Goal: Task Accomplishment & Management: Use online tool/utility

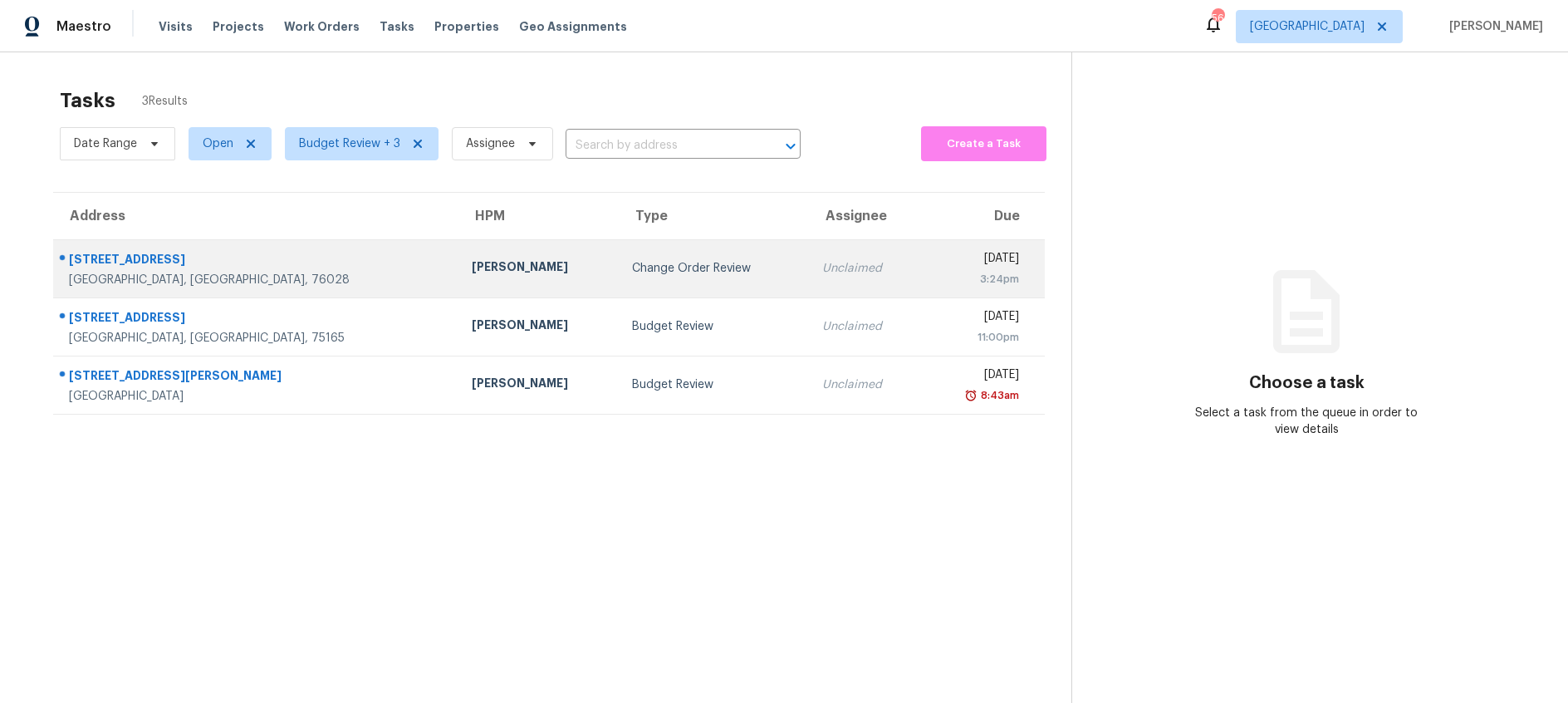
click at [674, 261] on div "Change Order Review" at bounding box center [714, 268] width 163 height 16
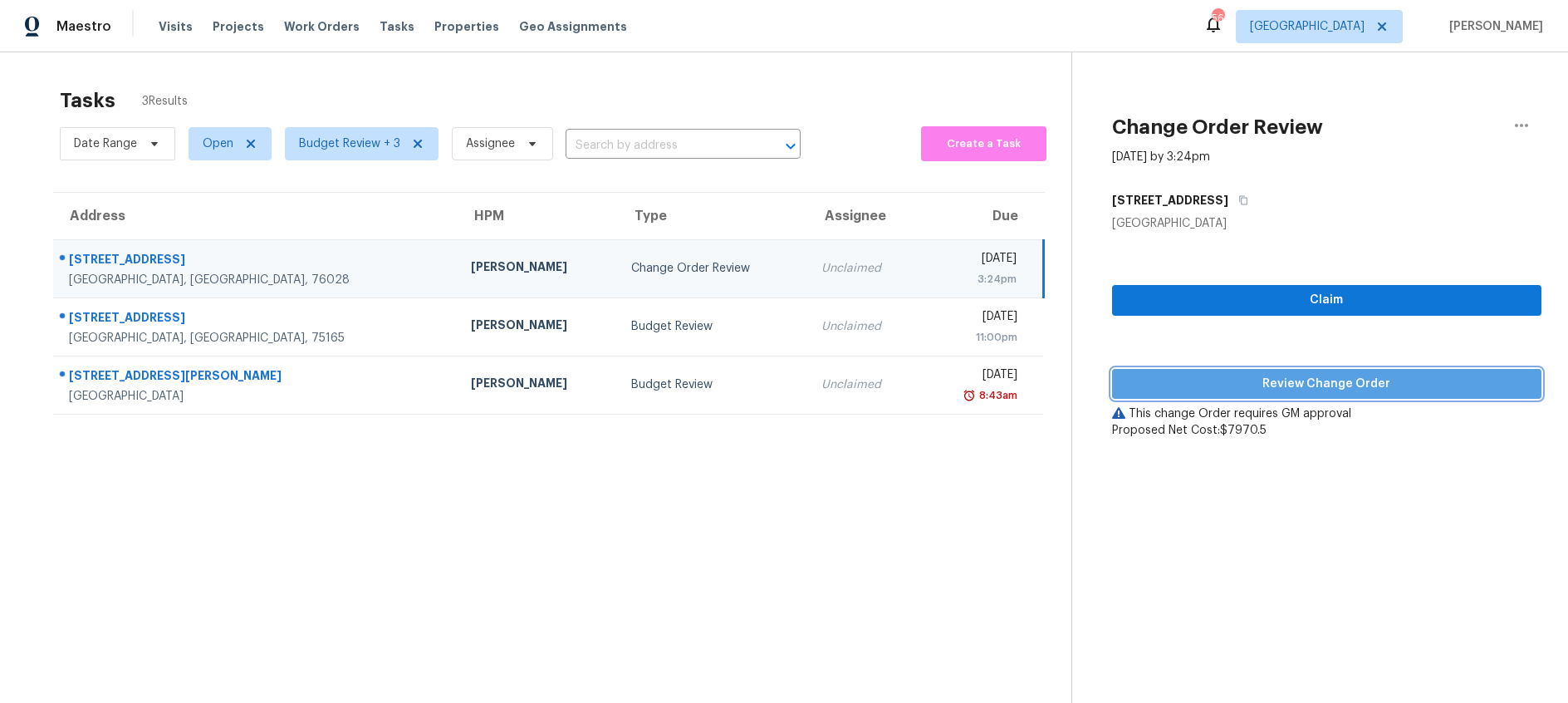
click at [1246, 387] on span "Review Change Order" at bounding box center [1327, 384] width 403 height 21
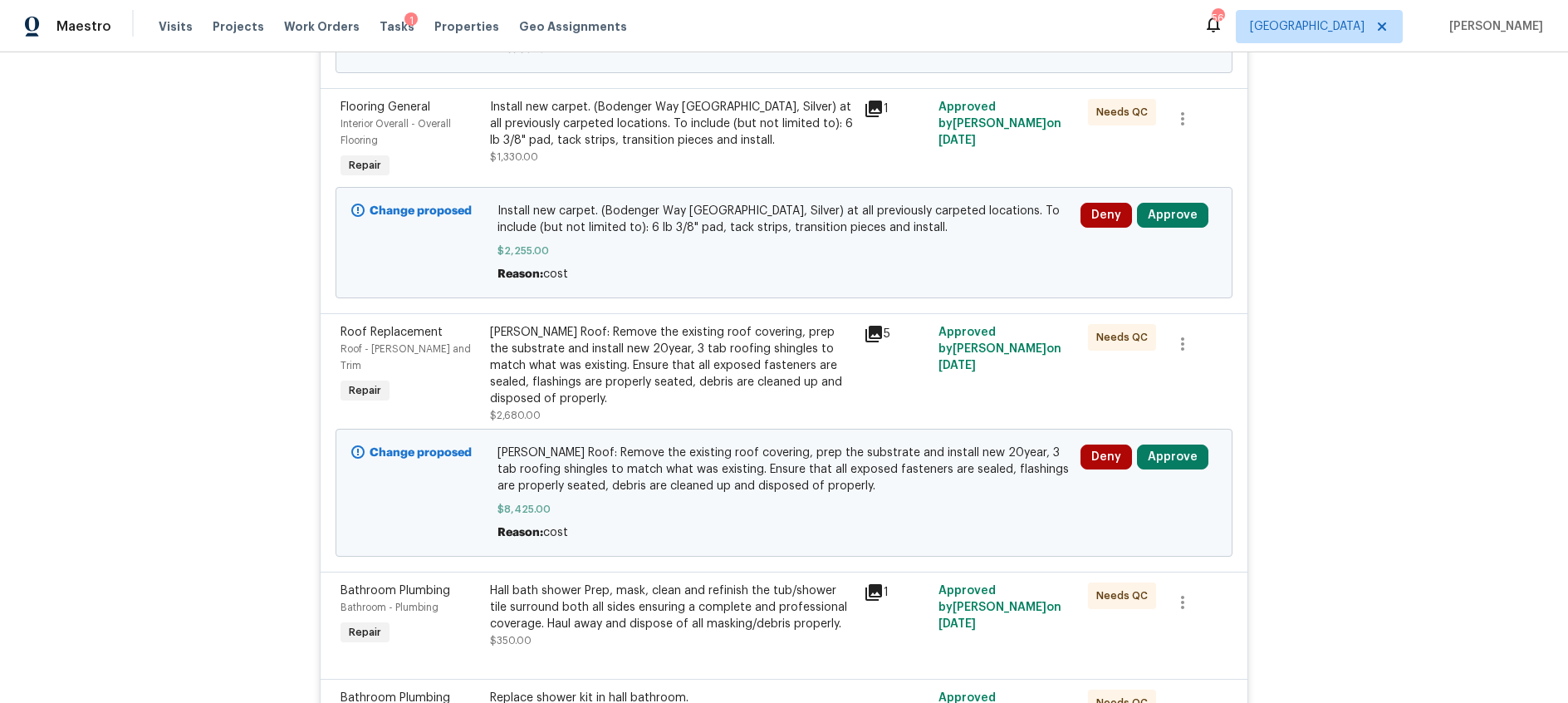
scroll to position [909, 0]
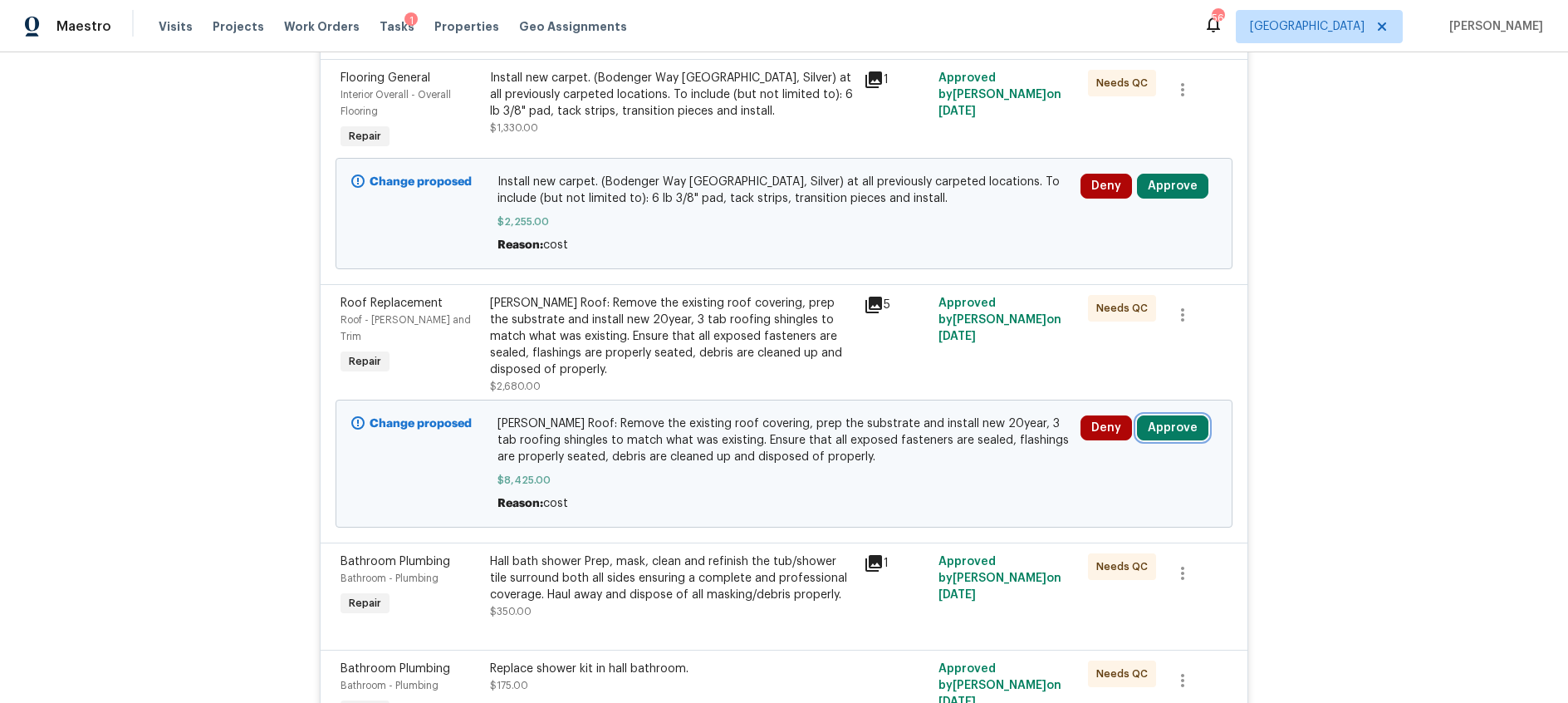
click at [1172, 416] on button "Approve" at bounding box center [1172, 427] width 71 height 25
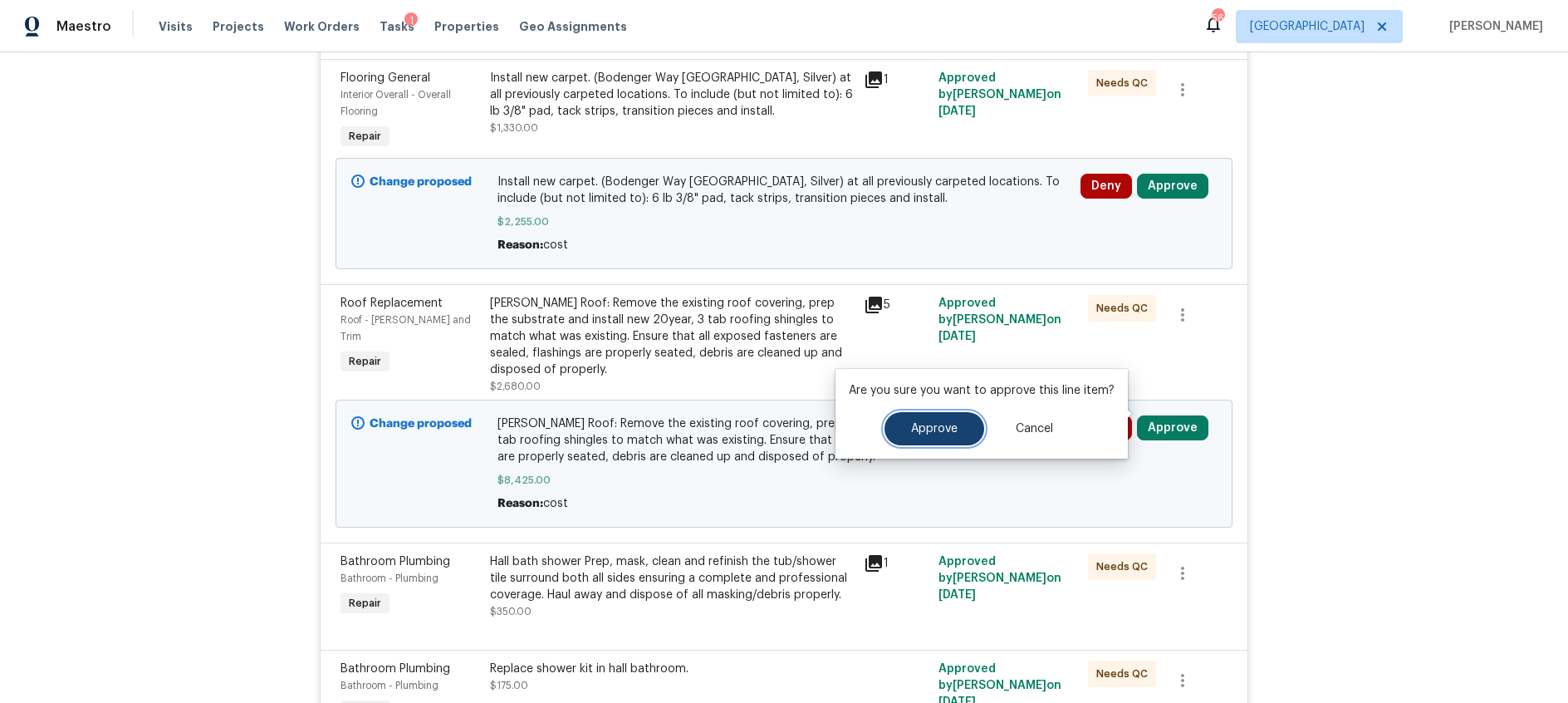
click at [966, 419] on button "Approve" at bounding box center [935, 428] width 100 height 34
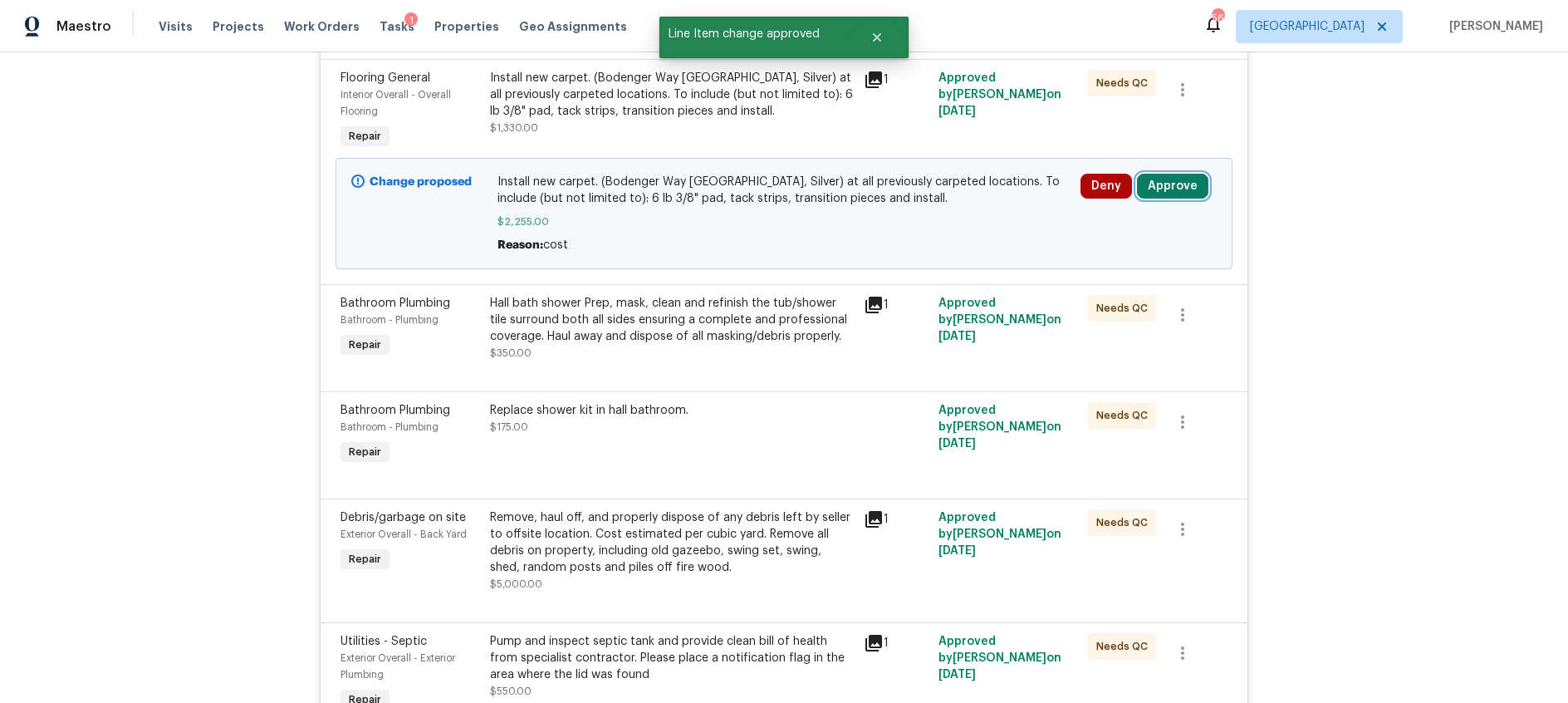
click at [1181, 190] on button "Approve" at bounding box center [1172, 186] width 71 height 25
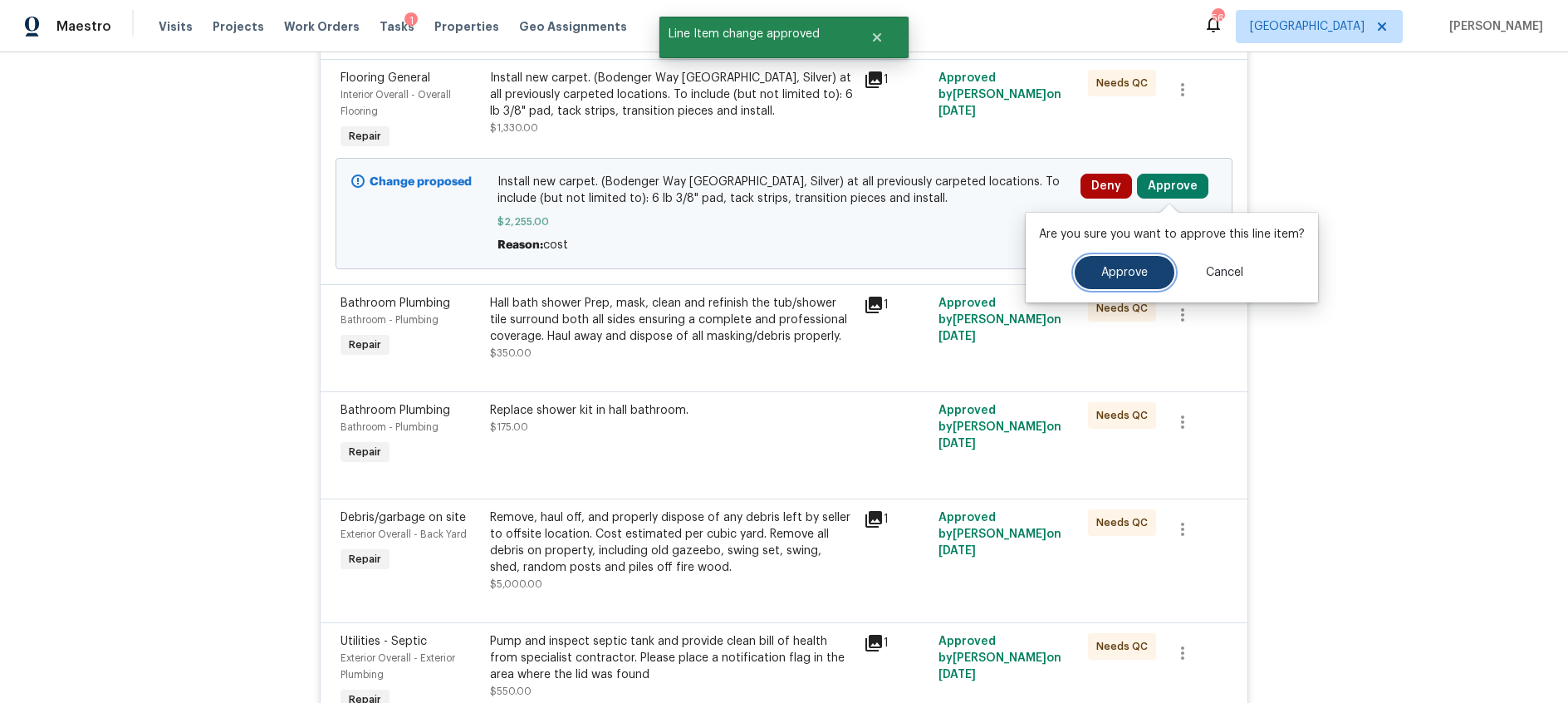
click at [1121, 273] on span "Approve" at bounding box center [1125, 272] width 46 height 13
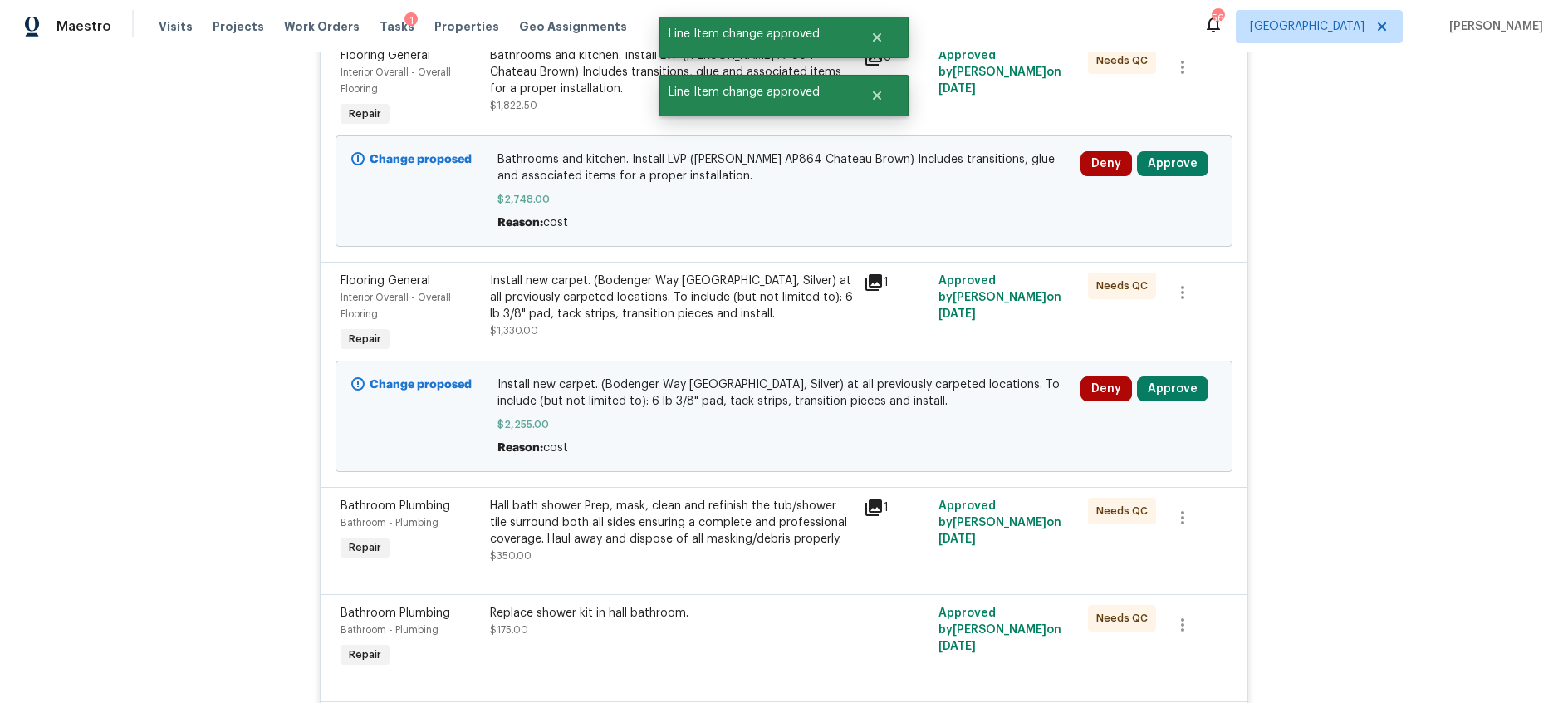
scroll to position [678, 0]
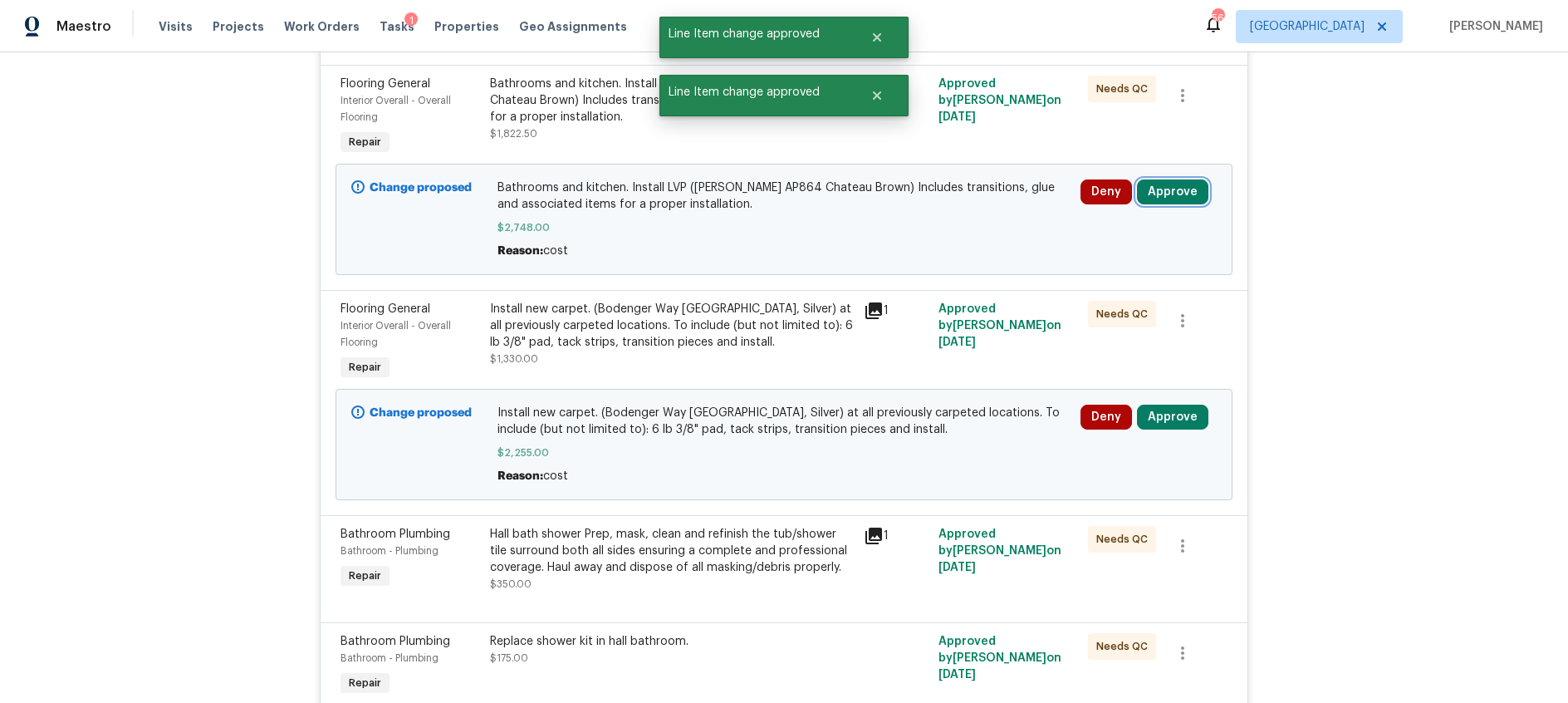
click at [1166, 193] on button "Approve" at bounding box center [1172, 192] width 71 height 25
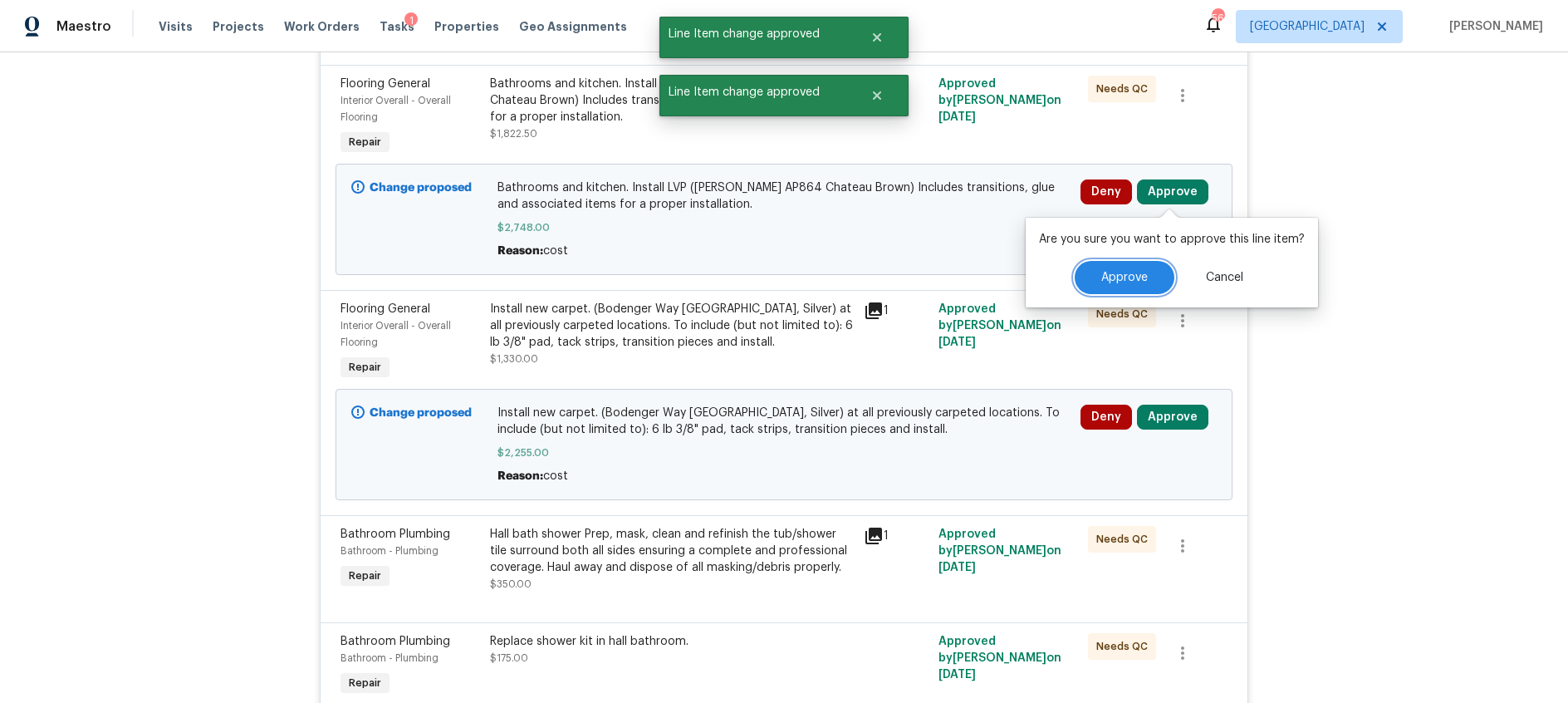
drag, startPoint x: 1106, startPoint y: 270, endPoint x: 1060, endPoint y: 268, distance: 46.0
click at [1106, 272] on span "Approve" at bounding box center [1125, 278] width 46 height 13
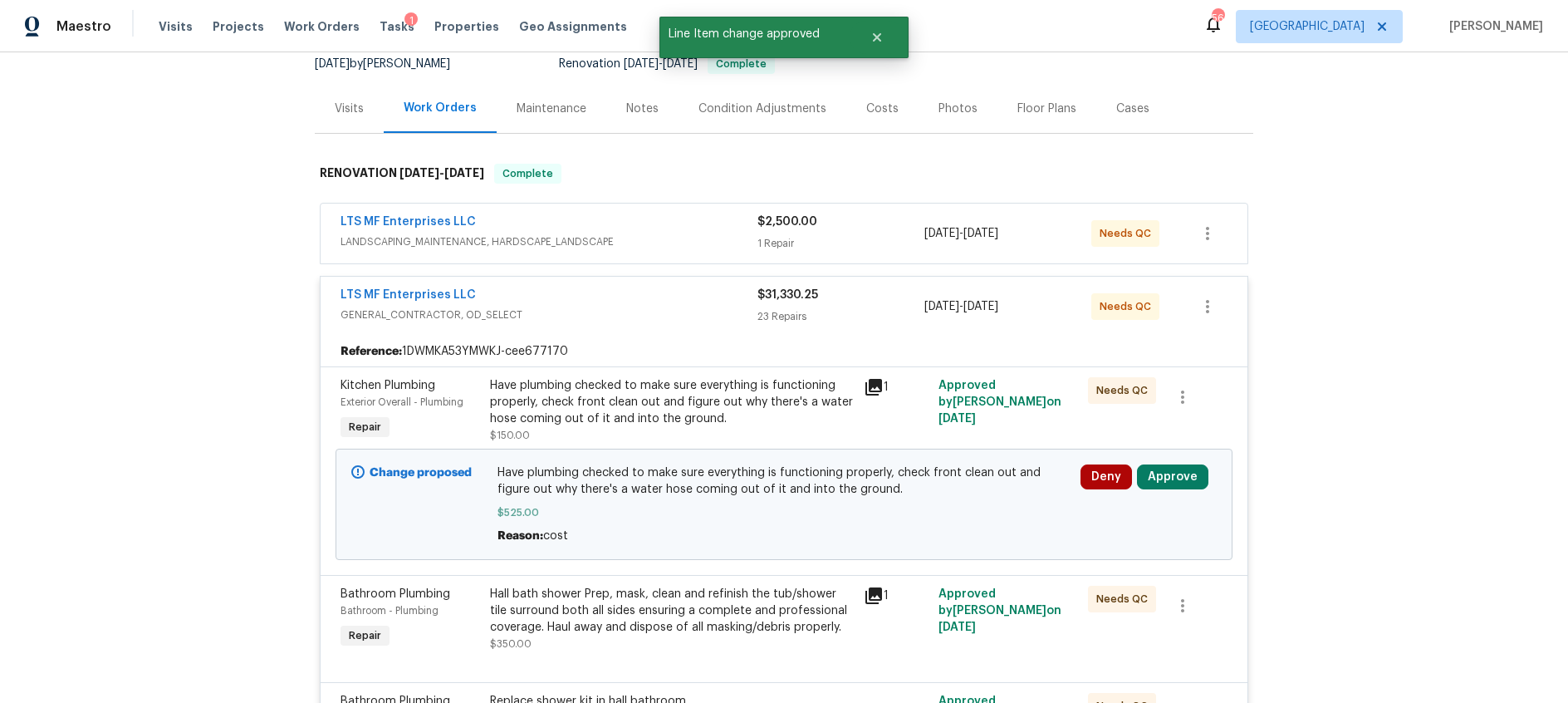
scroll to position [257, 0]
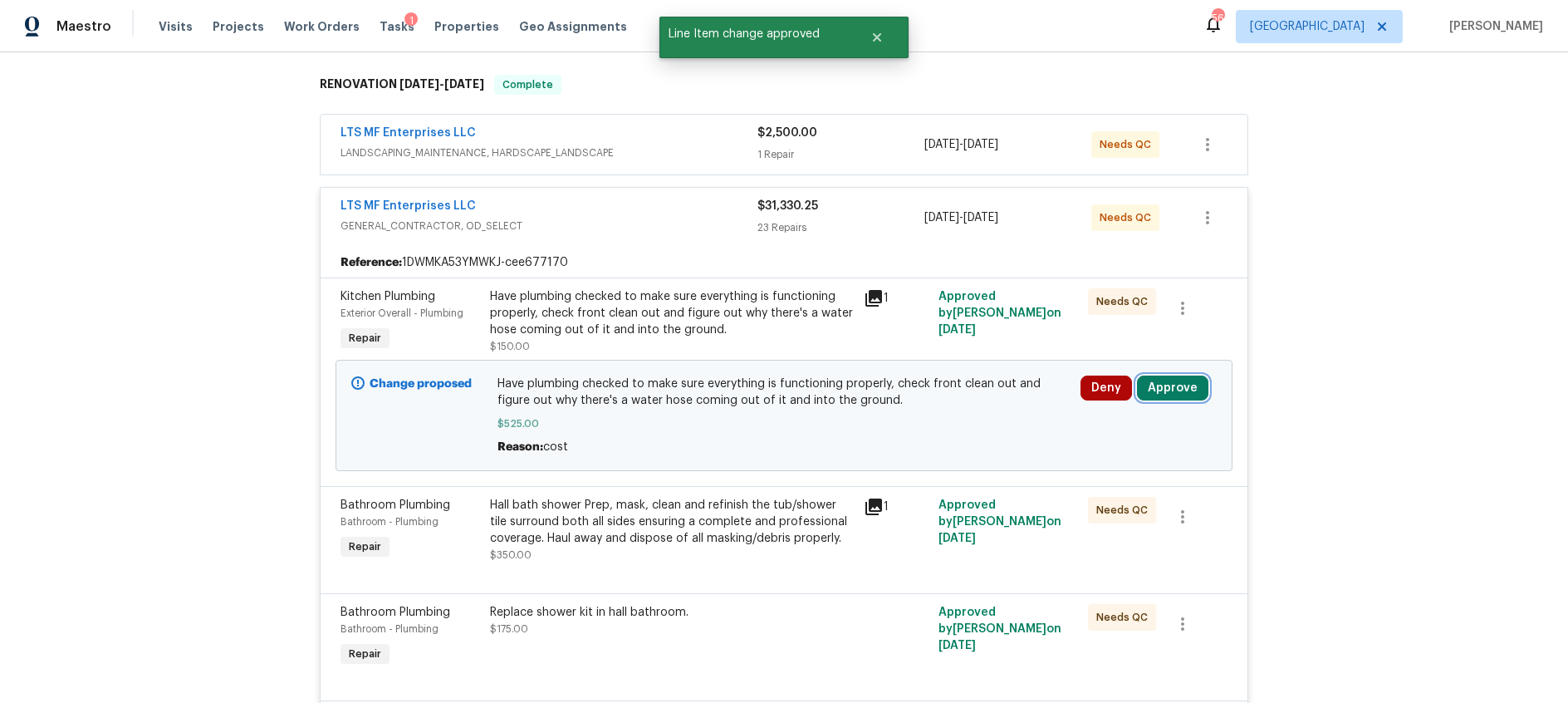
click at [1180, 391] on button "Approve" at bounding box center [1172, 388] width 71 height 25
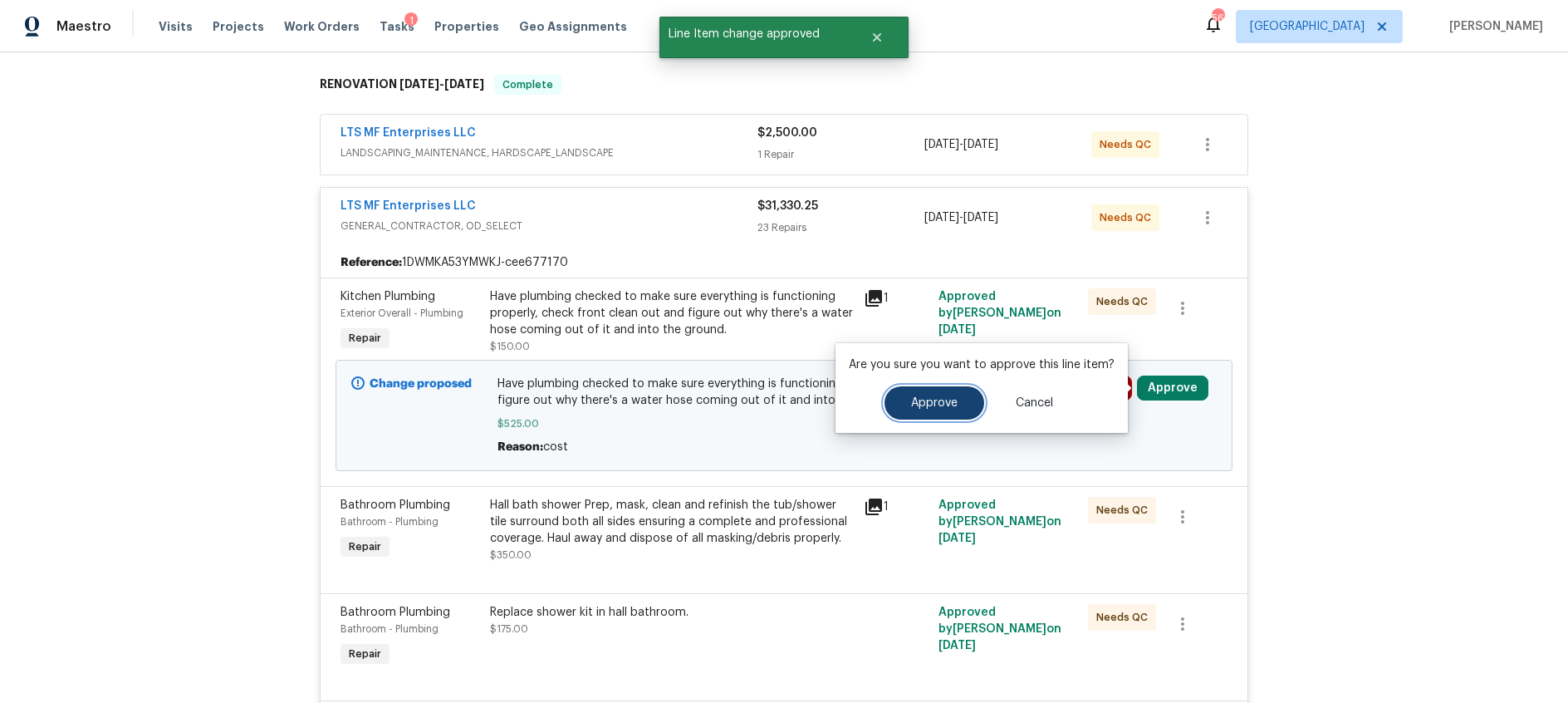
click at [962, 400] on button "Approve" at bounding box center [935, 403] width 100 height 34
